Goal: Register for event/course

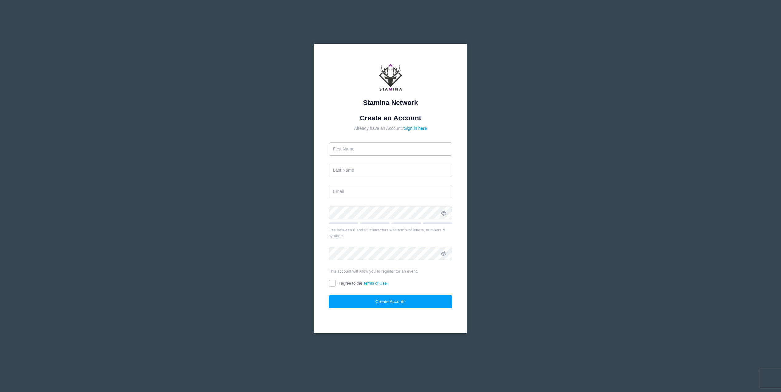
click at [393, 152] on input "text" at bounding box center [391, 148] width 124 height 13
type input "[PERSON_NAME]"
click at [350, 167] on input "text" at bounding box center [391, 170] width 124 height 13
type input "Meguerdichian"
type input "[EMAIL_ADDRESS][DOMAIN_NAME]"
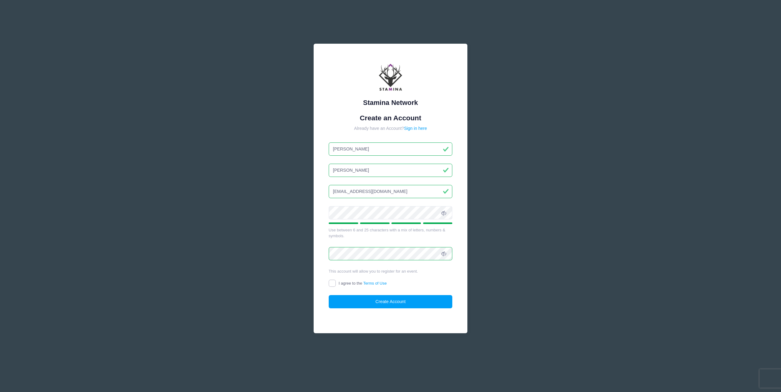
click at [332, 283] on input "I agree to the Terms of Use" at bounding box center [332, 283] width 7 height 7
checkbox input "true"
click at [392, 303] on button "Create Account" at bounding box center [391, 301] width 124 height 13
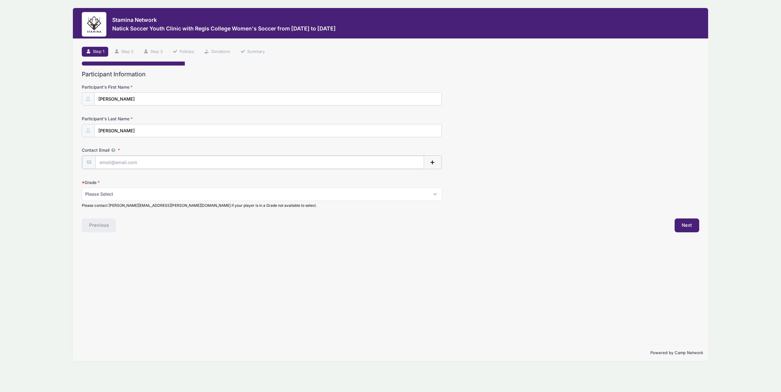
click at [122, 160] on input "Contact Email" at bounding box center [259, 162] width 329 height 13
type input "[EMAIL_ADDRESS][DOMAIN_NAME]"
click at [131, 192] on select "Please Select 1st Grade 2nd Grade 3rd Grade 4th Grade 5th Grade 6th Grade" at bounding box center [262, 193] width 360 height 13
select select "5th Grade"
click at [694, 226] on button "Next" at bounding box center [687, 225] width 25 height 14
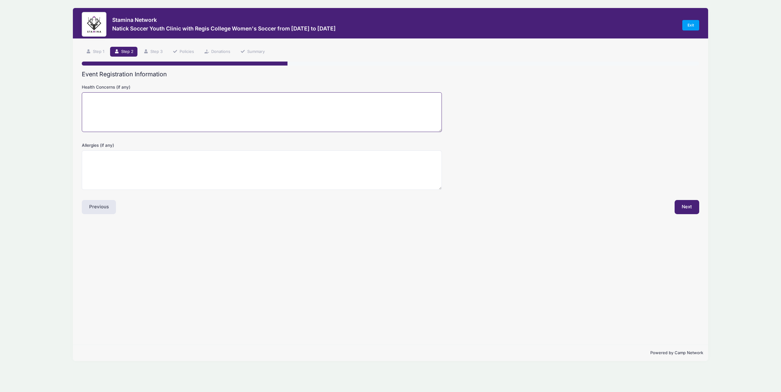
click at [180, 114] on textarea "Health Concerns (if any)" at bounding box center [262, 112] width 360 height 40
type textarea "none"
click at [145, 167] on textarea "Allergies (if any)" at bounding box center [262, 170] width 360 height 40
type textarea "Penicillins"
click at [677, 212] on button "Next" at bounding box center [687, 207] width 25 height 14
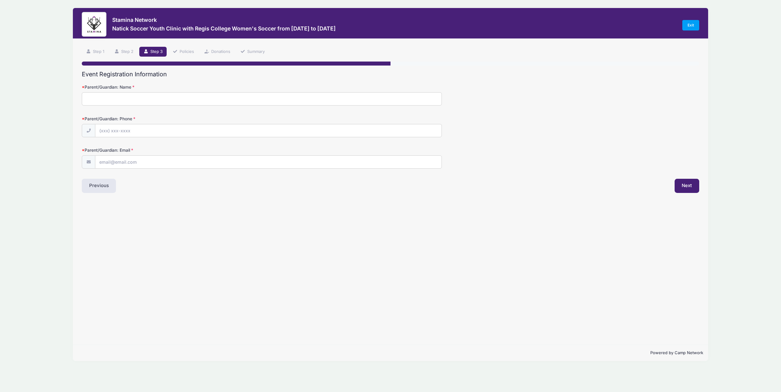
click at [161, 96] on input "Parent/Guardian: Name" at bounding box center [262, 98] width 360 height 13
type input "Nadia Huancahuari"
type input "(530) 400-5044"
click at [157, 161] on input "nhuancahuari@gmail.com" at bounding box center [268, 162] width 346 height 13
type input "[EMAIL_ADDRESS][DOMAIN_NAME]"
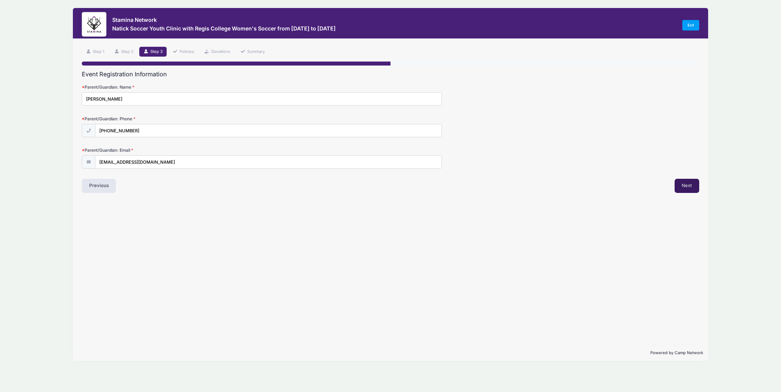
click at [687, 189] on button "Next" at bounding box center [687, 186] width 25 height 14
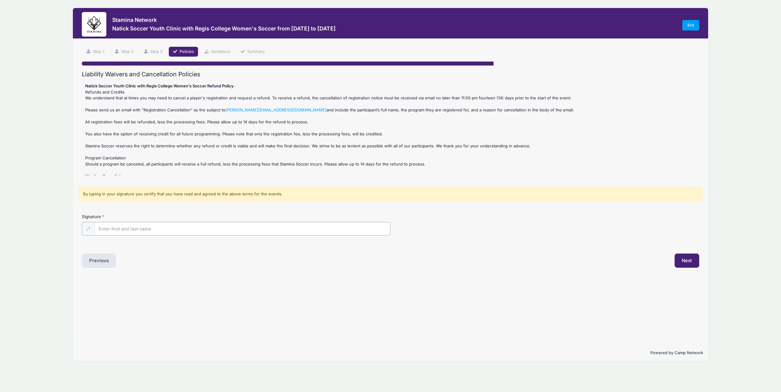
click at [135, 226] on input "Signature" at bounding box center [242, 228] width 296 height 13
type input "Nadia Huancahuari"
click at [311, 289] on div "Step 4 /7 Step 1 Step 2 Step 3 Policies Donations Summary Participant Informati…" at bounding box center [391, 192] width 636 height 306
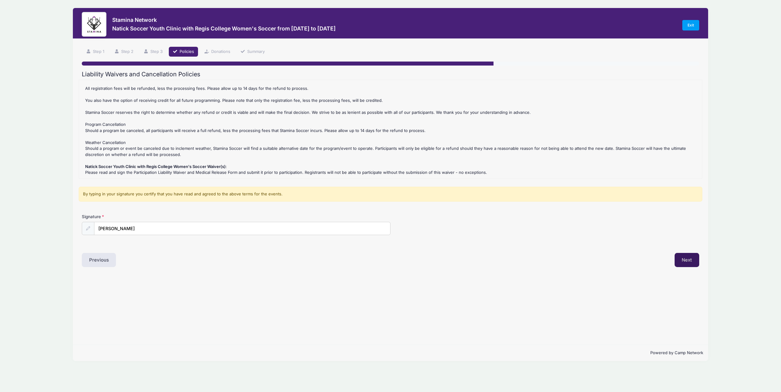
click at [691, 262] on button "Next" at bounding box center [687, 260] width 25 height 14
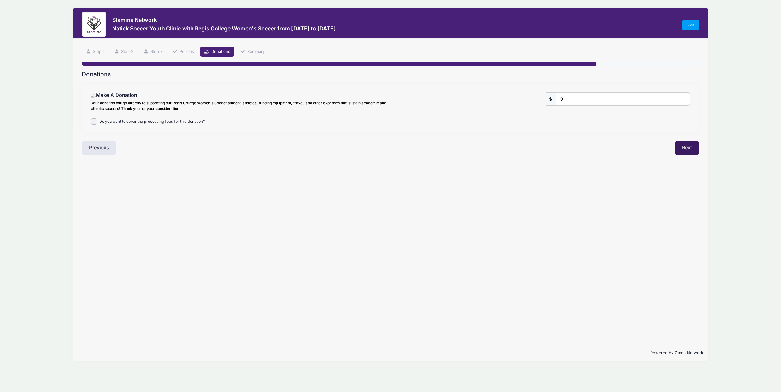
click at [690, 150] on button "Next" at bounding box center [687, 148] width 25 height 14
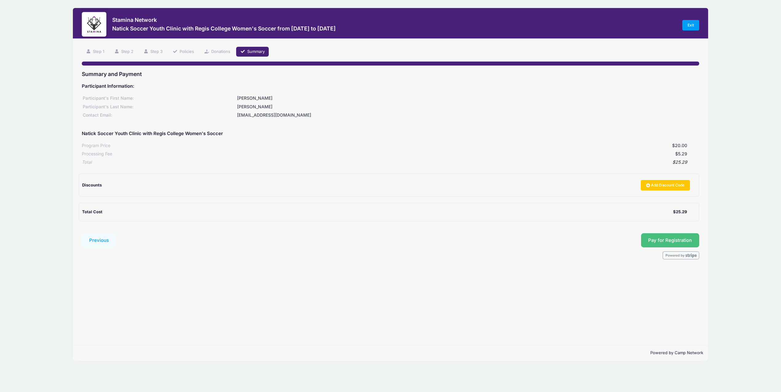
click at [672, 243] on span "Pay for Registration" at bounding box center [671, 241] width 44 height 6
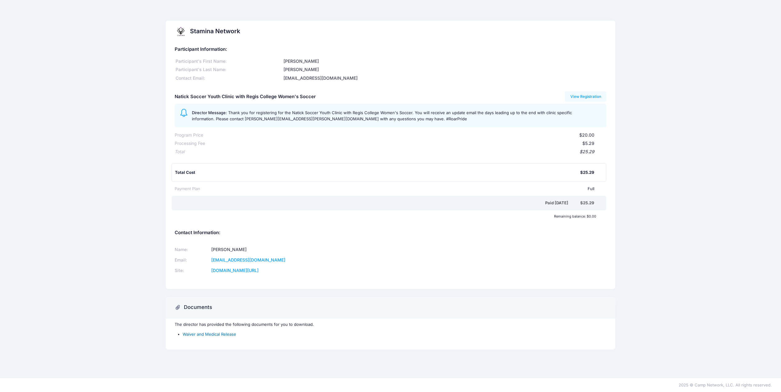
click at [205, 335] on link "Waiver and Medical Release" at bounding box center [210, 334] width 54 height 5
